Goal: Task Accomplishment & Management: Manage account settings

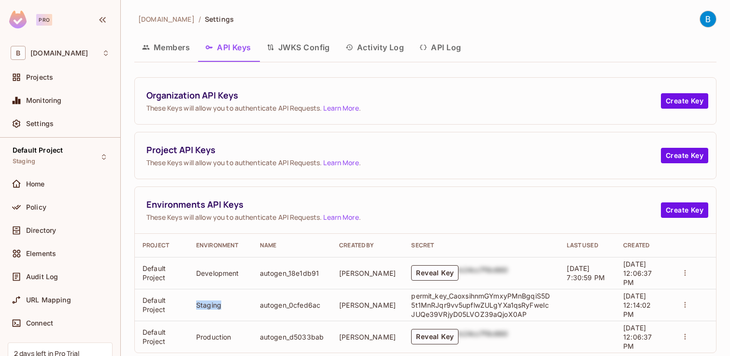
scroll to position [18, 0]
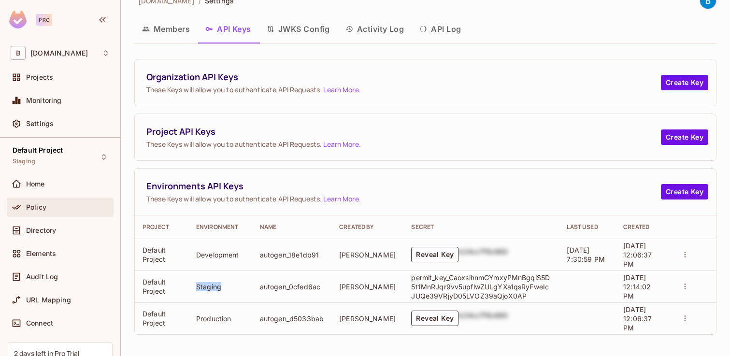
click at [44, 201] on div "Policy" at bounding box center [60, 207] width 99 height 12
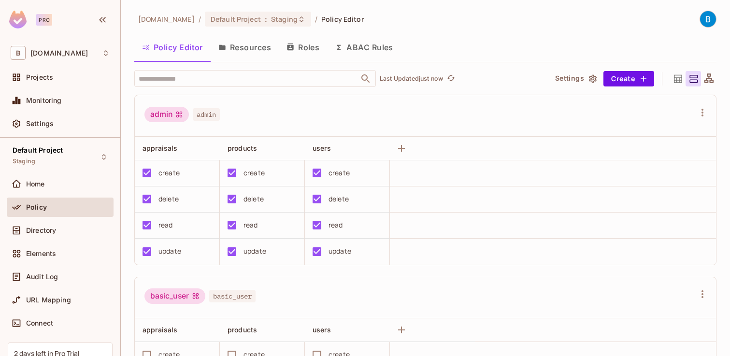
click at [41, 184] on span "Home" at bounding box center [35, 184] width 19 height 8
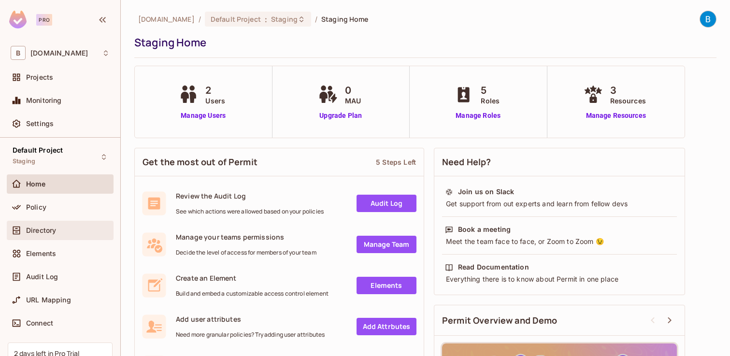
click at [47, 234] on span "Directory" at bounding box center [41, 231] width 30 height 8
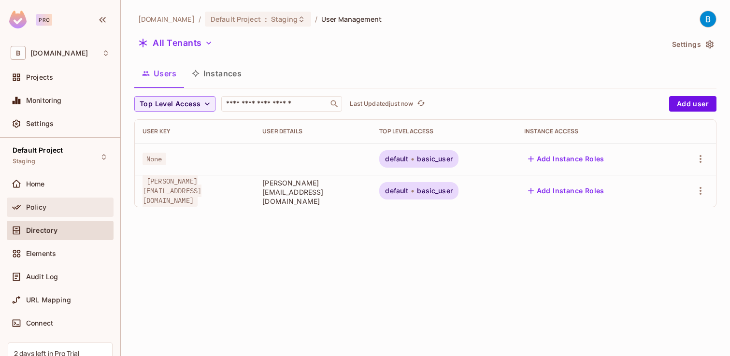
click at [60, 203] on div "Policy" at bounding box center [68, 207] width 84 height 8
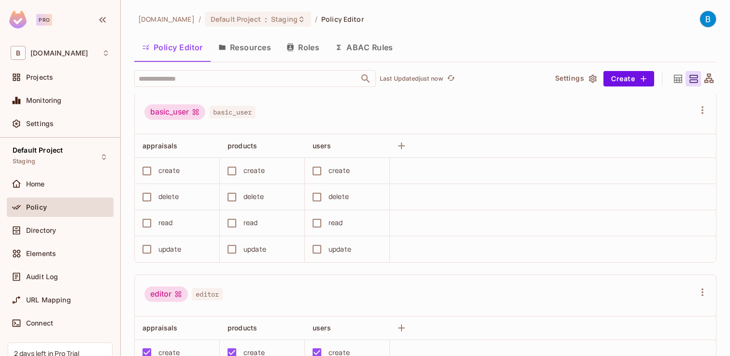
scroll to position [185, 0]
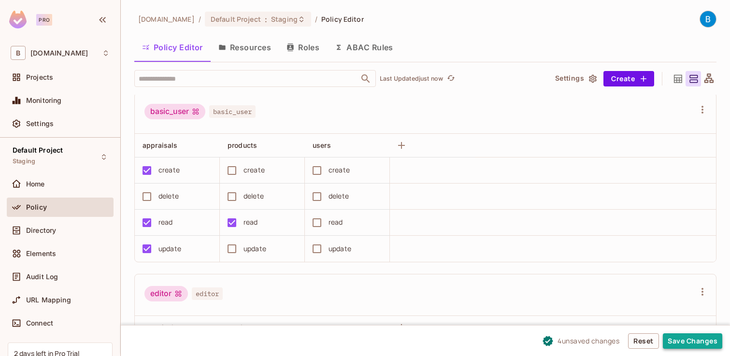
click at [683, 338] on button "Save Changes" at bounding box center [692, 340] width 59 height 15
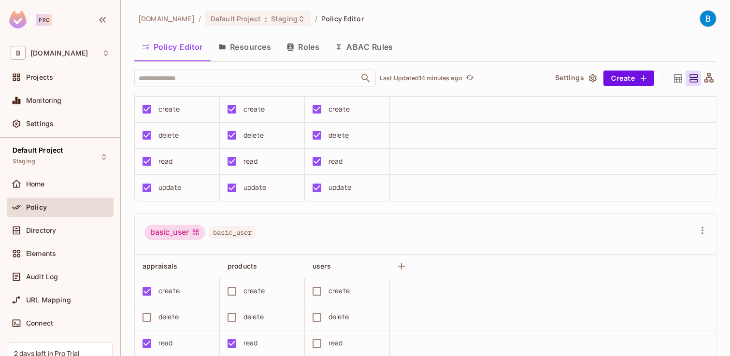
scroll to position [0, 0]
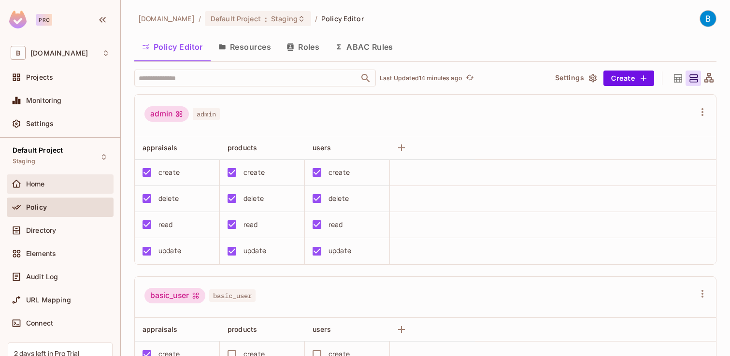
click at [68, 174] on div "Home" at bounding box center [60, 183] width 107 height 19
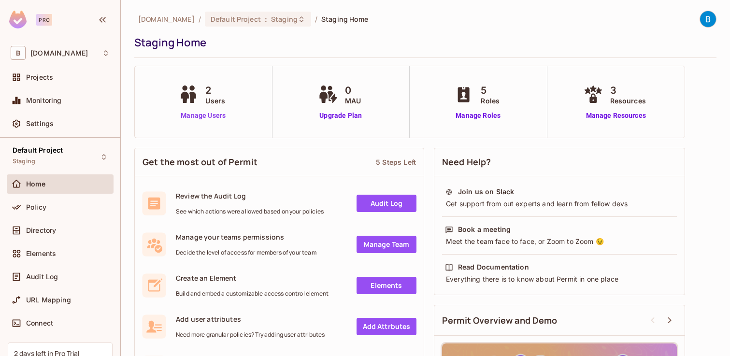
click at [211, 113] on link "Manage Users" at bounding box center [203, 116] width 54 height 10
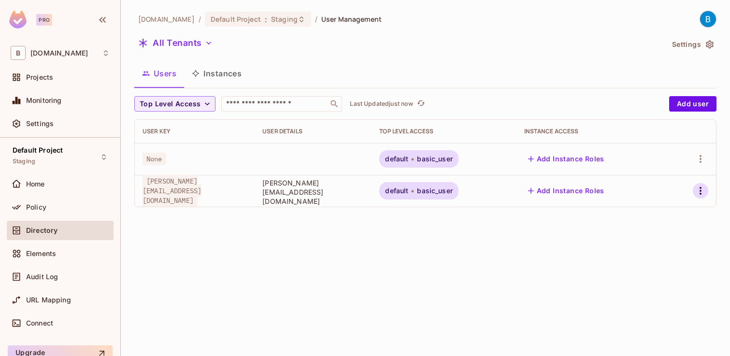
click at [702, 190] on icon "button" at bounding box center [701, 191] width 12 height 12
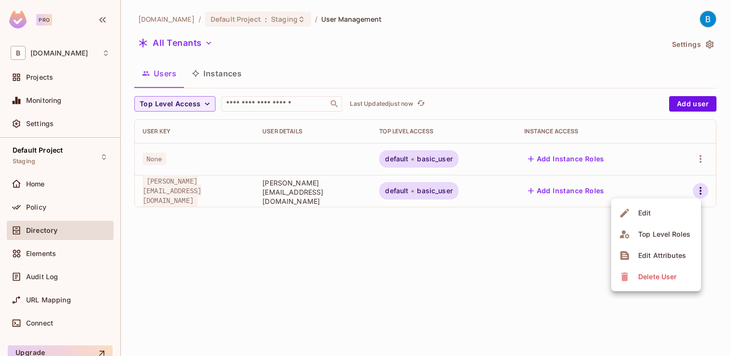
click at [633, 209] on div "Edit" at bounding box center [636, 212] width 35 height 15
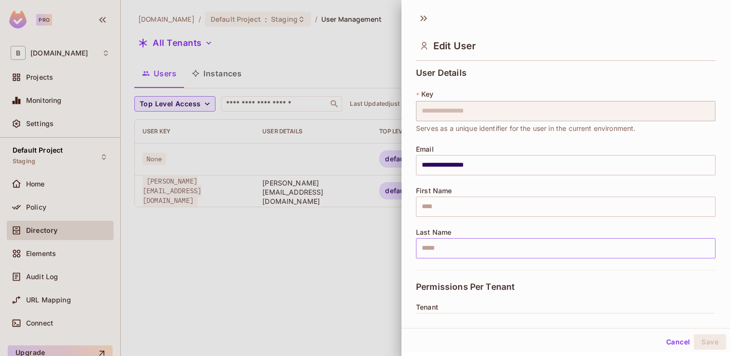
scroll to position [166, 0]
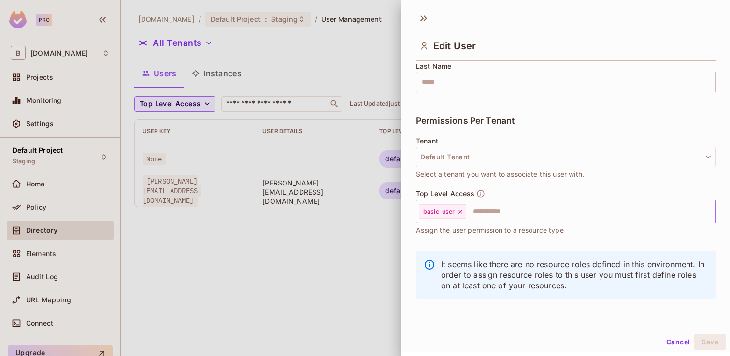
click at [513, 212] on input "text" at bounding box center [581, 211] width 229 height 19
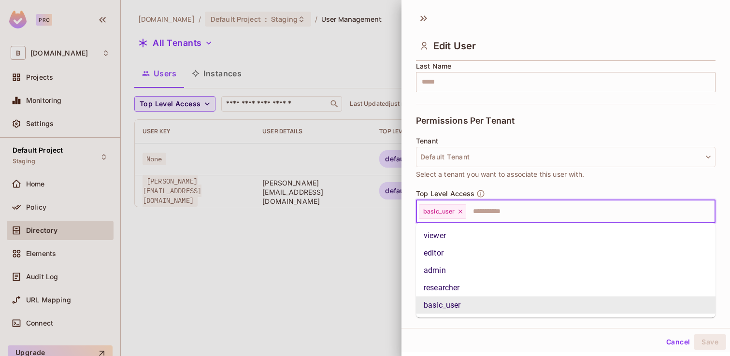
click at [513, 212] on input "text" at bounding box center [581, 211] width 229 height 19
type input "*"
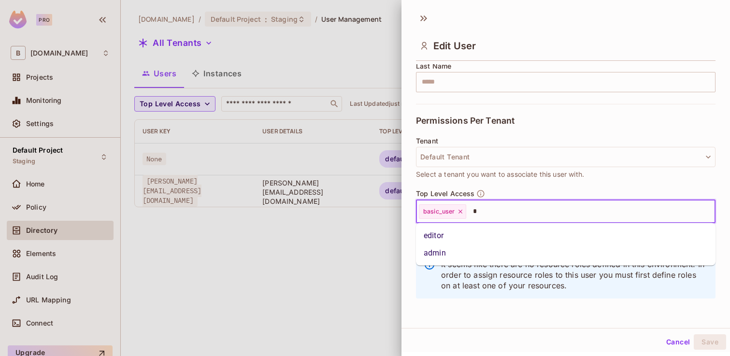
click at [471, 247] on li "admin" at bounding box center [566, 252] width 300 height 17
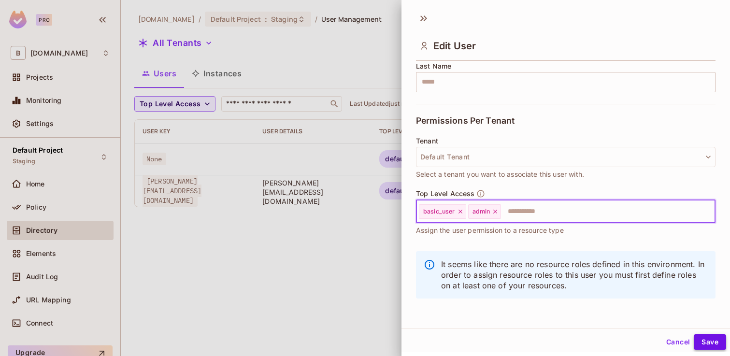
click at [714, 343] on button "Save" at bounding box center [710, 341] width 32 height 15
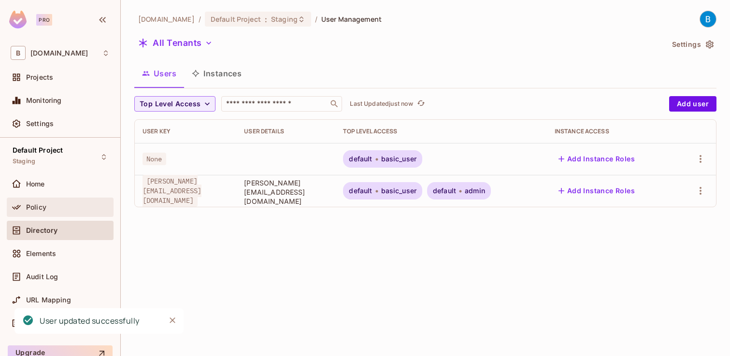
click at [74, 208] on div "Policy" at bounding box center [68, 207] width 84 height 8
